Goal: Transaction & Acquisition: Purchase product/service

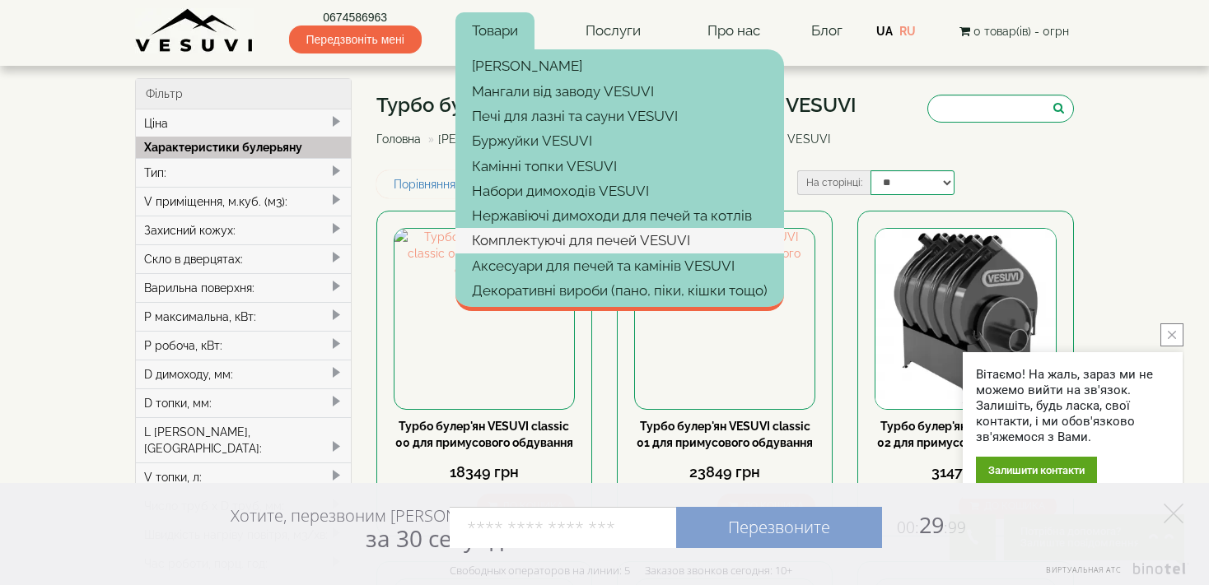
click at [484, 235] on link "Комплектуючі для печей VESUVI" at bounding box center [619, 240] width 328 height 25
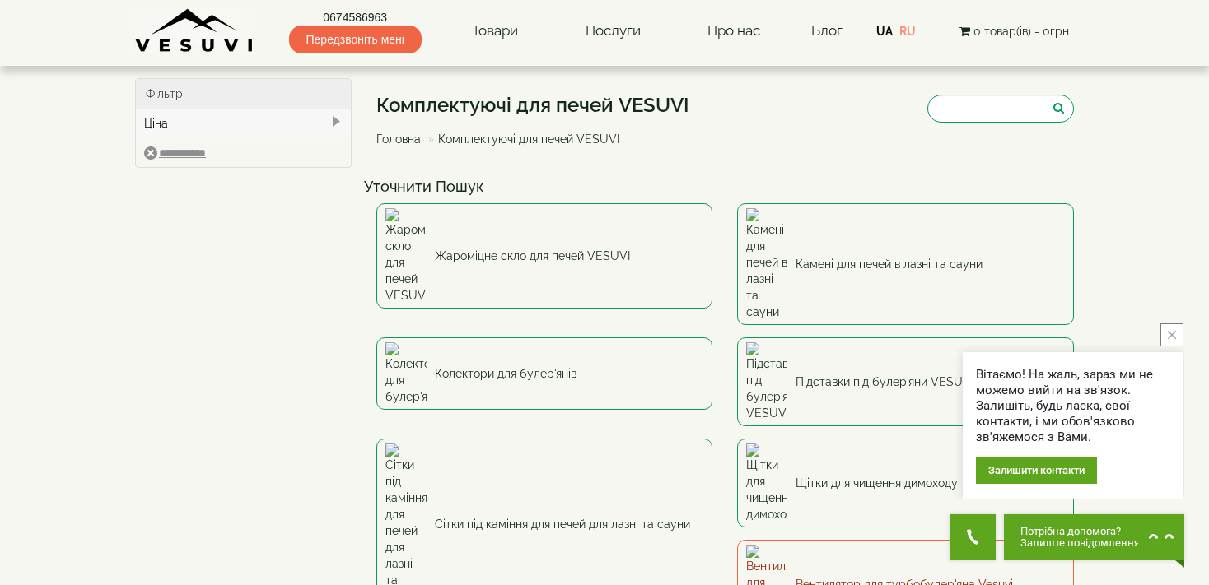
click at [737, 540] on link "Вентилятор для турбобулер'яна Vesuvi" at bounding box center [905, 584] width 337 height 89
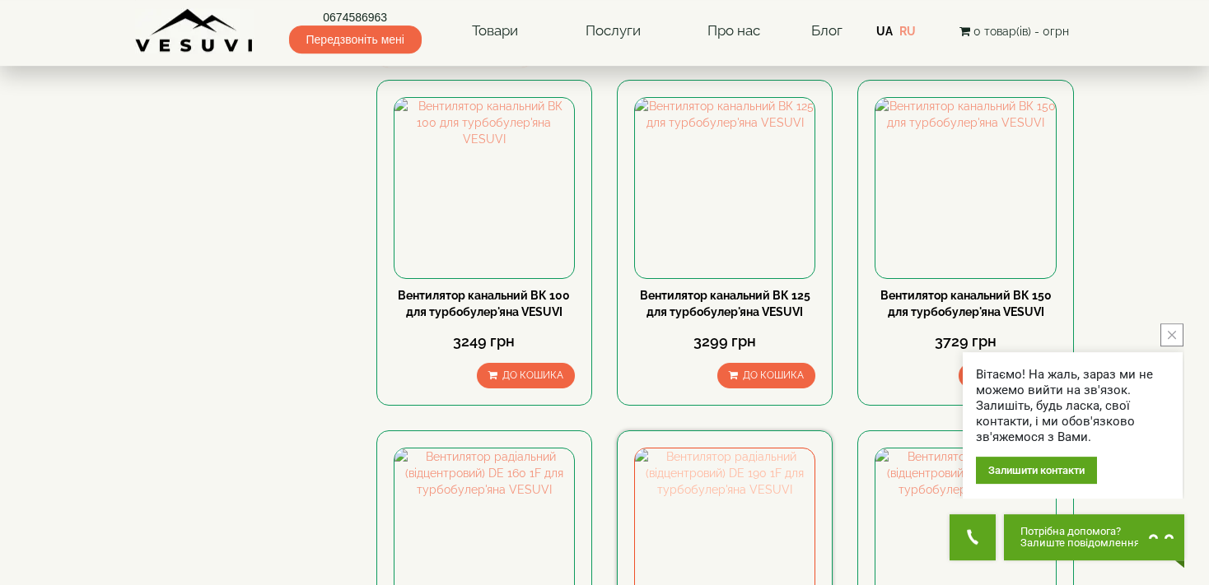
scroll to position [86, 0]
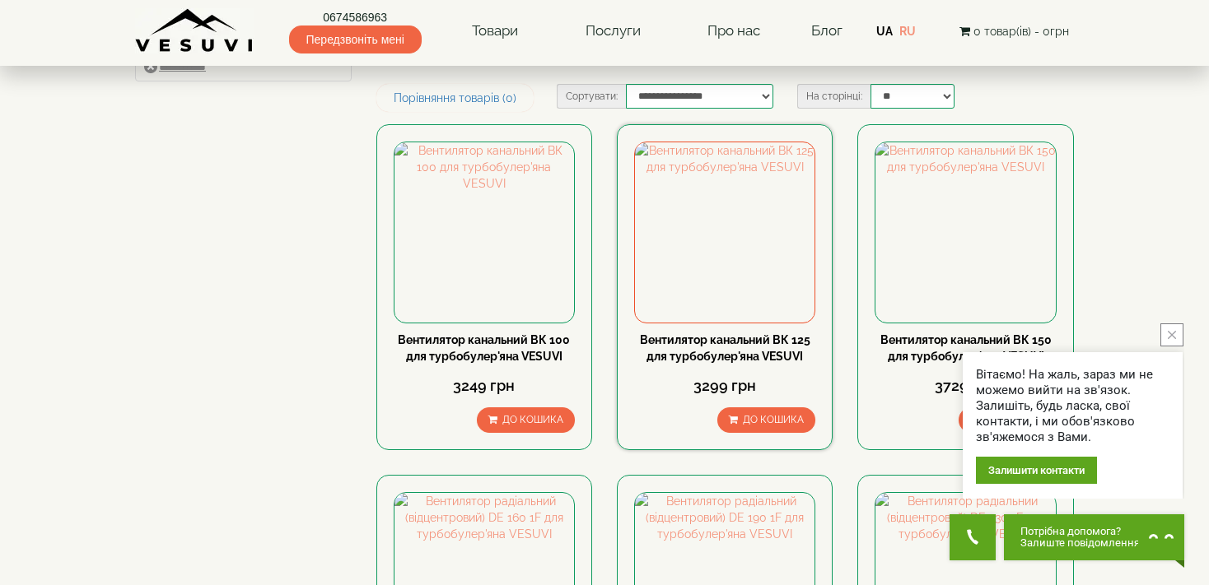
click at [709, 351] on link "Вентилятор канальний ВК 125 для турбобулер'яна VESUVI" at bounding box center [725, 348] width 170 height 30
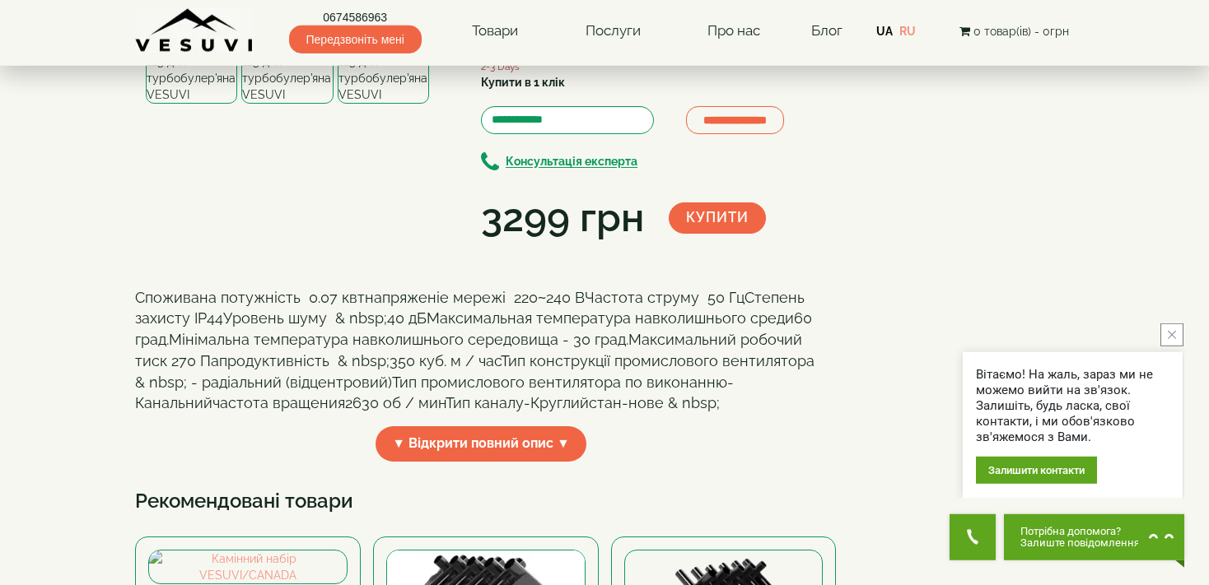
scroll to position [174, 0]
